Goal: Task Accomplishment & Management: Manage account settings

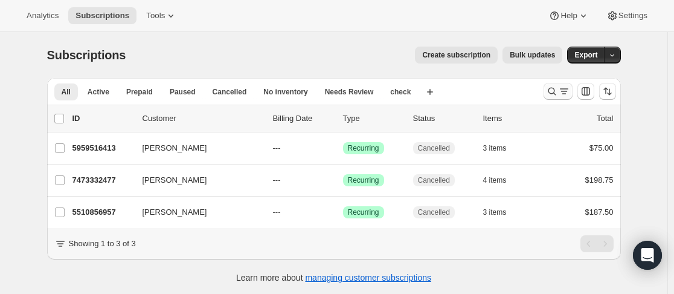
click at [551, 95] on icon "Search and filter results" at bounding box center [552, 91] width 12 height 12
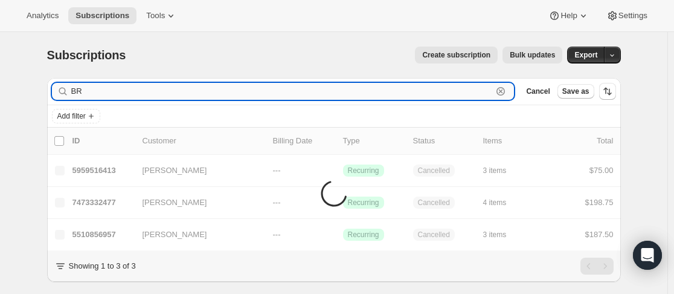
type input "B"
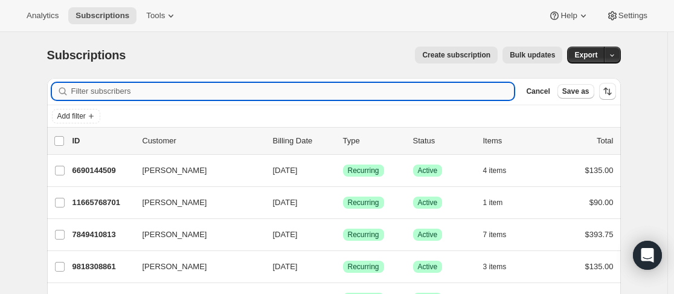
click at [119, 88] on input "Filter subscribers" at bounding box center [292, 91] width 443 height 17
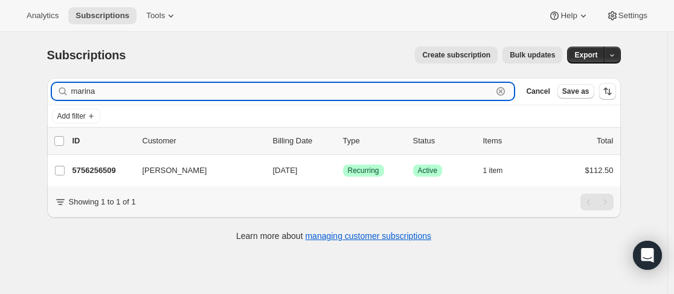
click at [129, 92] on input "marina" at bounding box center [282, 91] width 422 height 17
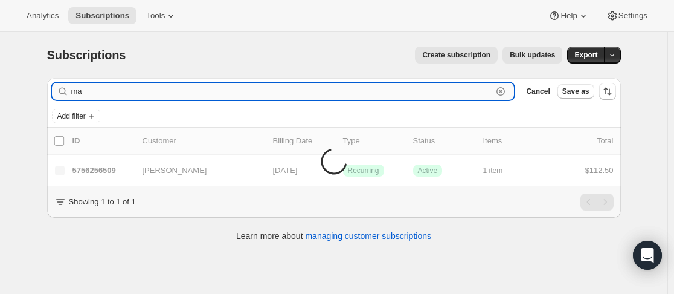
type input "m"
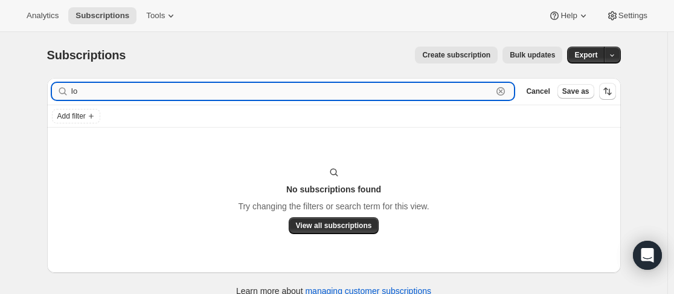
type input "I"
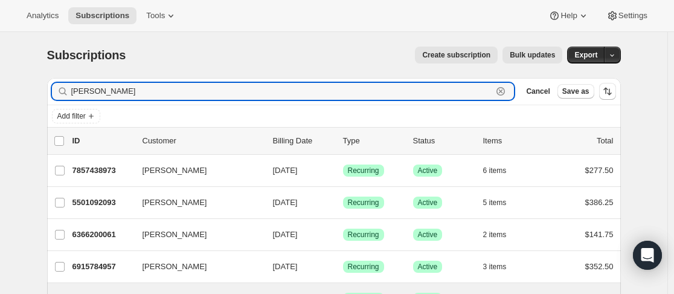
type input "[PERSON_NAME]"
